Goal: Navigation & Orientation: Go to known website

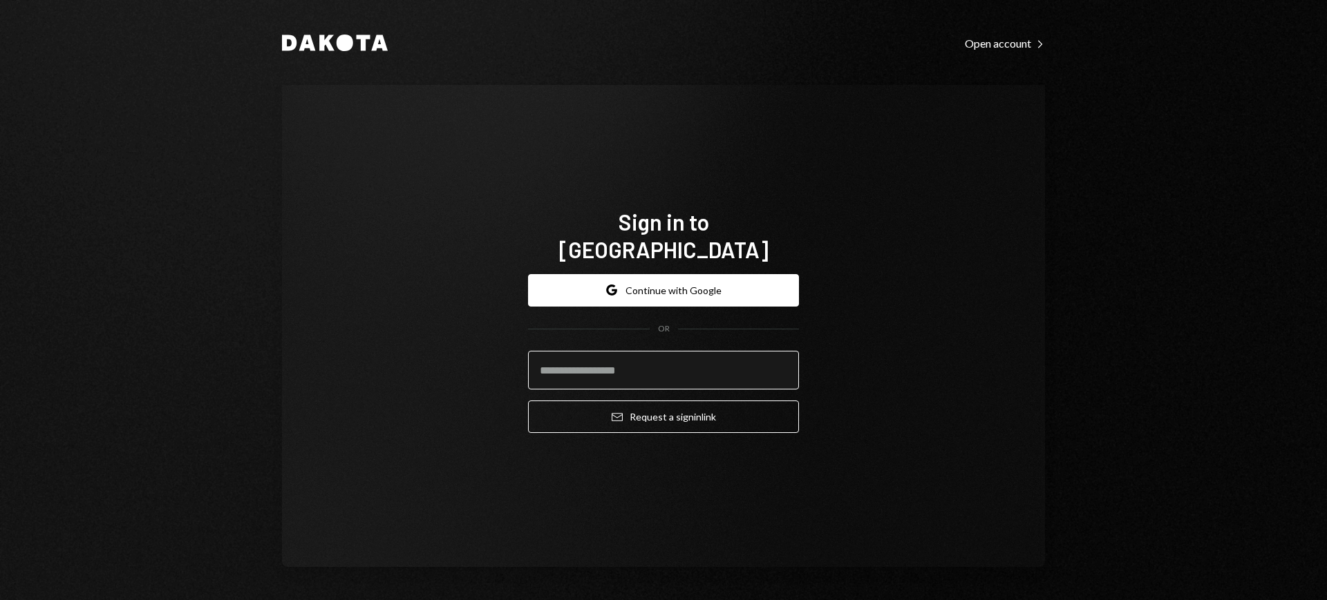
click at [677, 358] on input "email" at bounding box center [663, 370] width 271 height 39
click at [0, 600] on com-1password-button at bounding box center [0, 600] width 0 height 0
type input "**********"
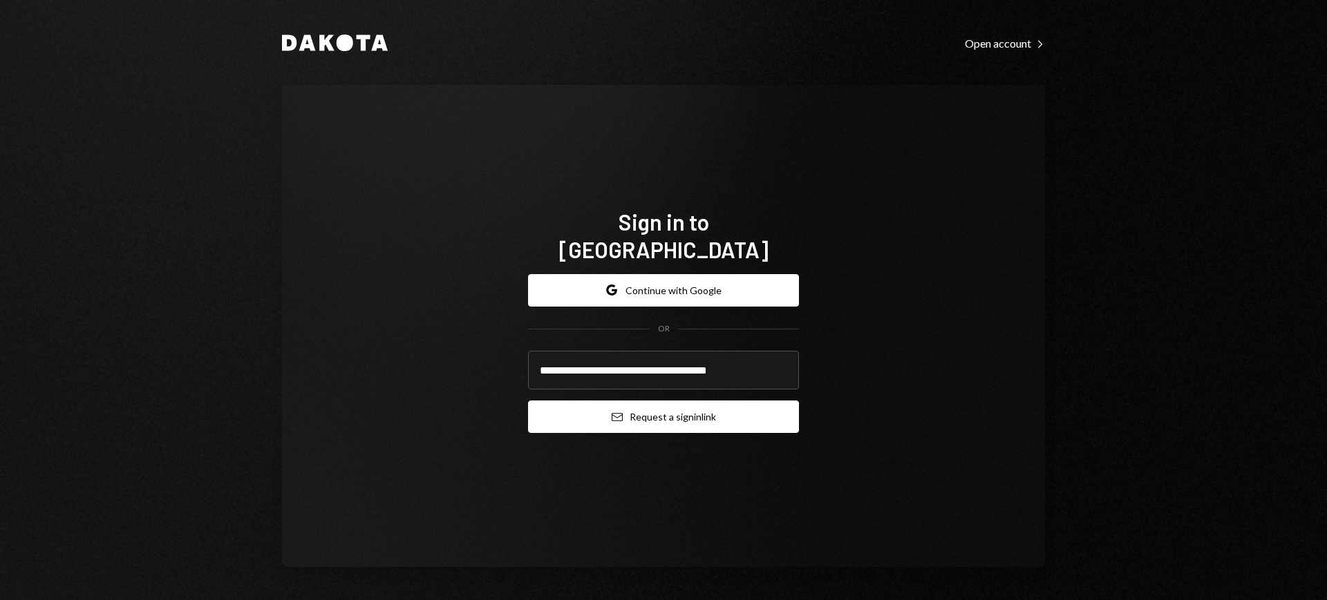
click at [654, 401] on button "Email Request a sign in link" at bounding box center [663, 417] width 271 height 32
